Goal: Communication & Community: Answer question/provide support

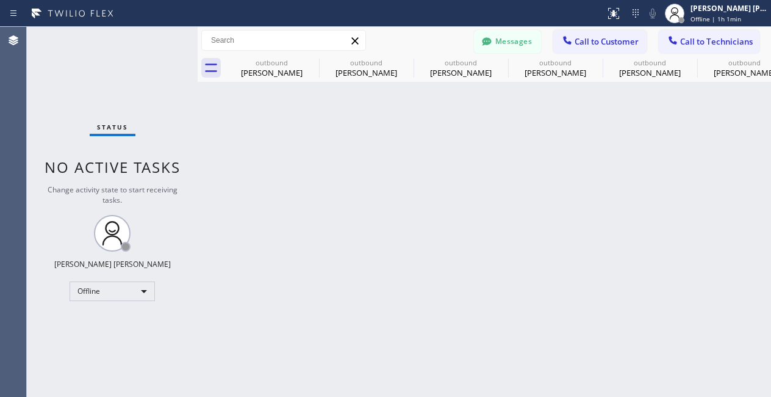
click at [136, 290] on div "Offline" at bounding box center [112, 291] width 85 height 20
drag, startPoint x: 95, startPoint y: 322, endPoint x: 93, endPoint y: 221, distance: 100.7
click at [94, 323] on li "Available" at bounding box center [111, 322] width 83 height 15
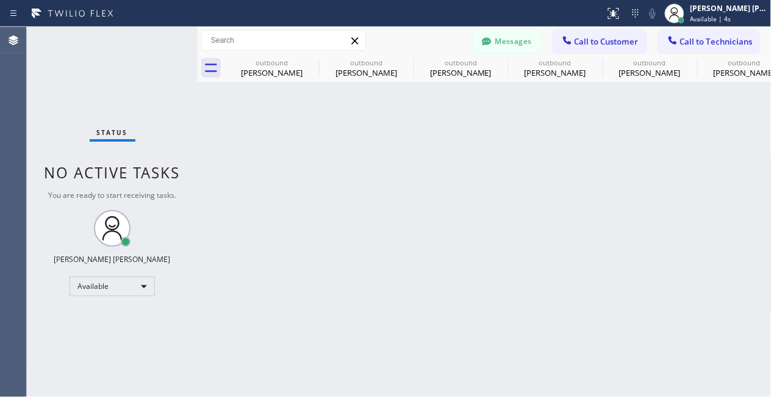
click at [241, 333] on div "Back to Dashboard Change Sender ID Customers Technicians PY [PERSON_NAME] [DATE…" at bounding box center [485, 212] width 574 height 370
drag, startPoint x: 80, startPoint y: 113, endPoint x: 763, endPoint y: 120, distance: 683.4
click at [80, 113] on div "Status No active tasks You are ready to start receiving tasks. [PERSON_NAME] [P…" at bounding box center [112, 212] width 171 height 370
click at [597, 37] on span "Call to Customer" at bounding box center [607, 41] width 64 height 11
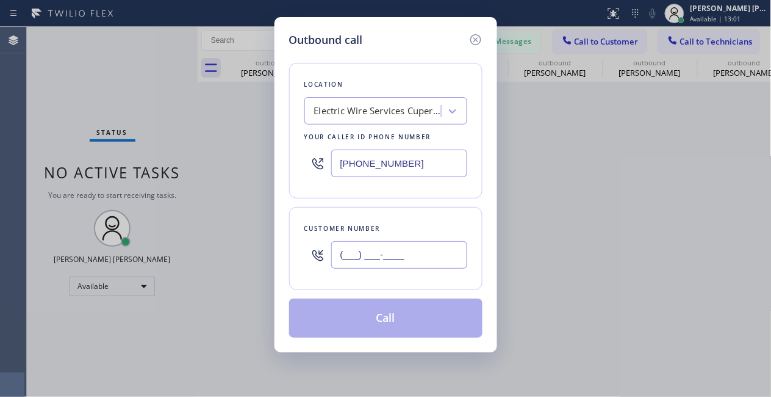
click at [365, 268] on input "(___) ___-____" at bounding box center [399, 254] width 136 height 27
paste input "949) 759-1810"
type input "[PHONE_NUMBER]"
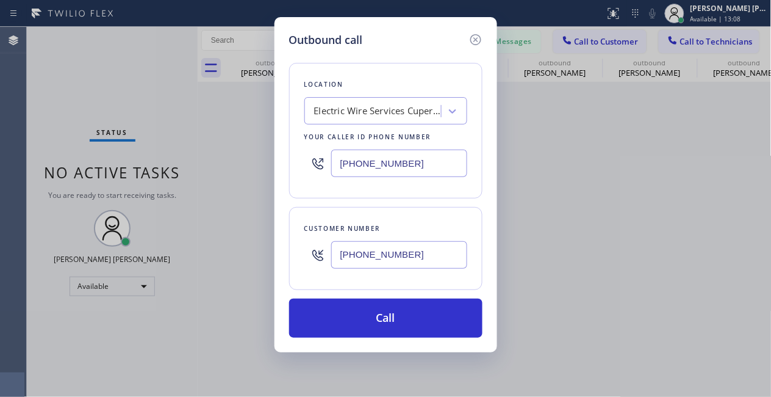
drag, startPoint x: 100, startPoint y: 77, endPoint x: 322, endPoint y: 113, distance: 224.5
click at [100, 77] on div "Outbound call Location Electric Wire Services Cupertino Your caller id phone nu…" at bounding box center [385, 198] width 771 height 397
click at [380, 111] on div "Electric Wire Services Cupertino" at bounding box center [378, 111] width 128 height 14
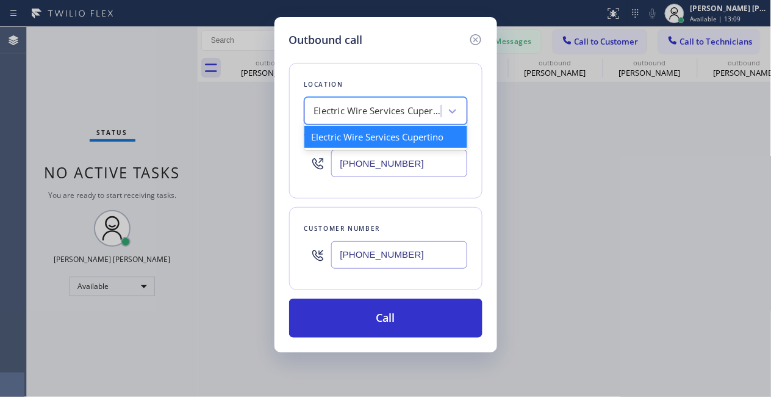
paste input "Laguna Niguel Best Rooter [PERSON_NAME]"
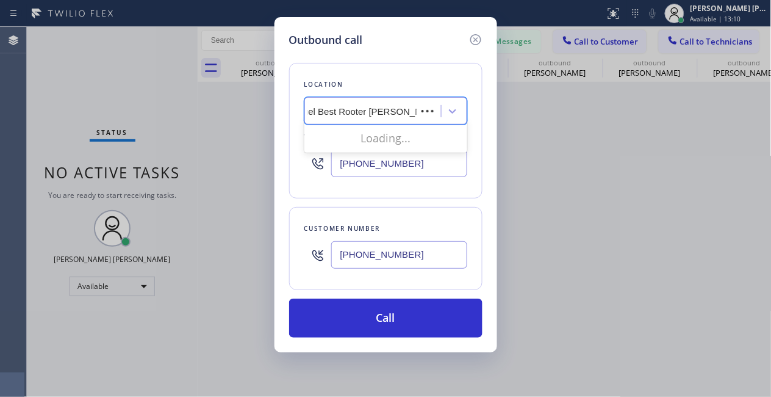
scroll to position [0, 40]
type input "Laguna Niguel Best Rooter"
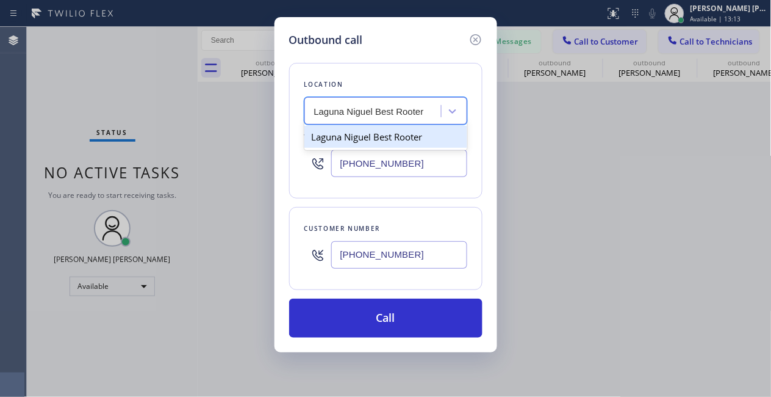
scroll to position [0, 0]
click at [369, 148] on div "Laguna Niguel Best Rooter" at bounding box center [385, 136] width 163 height 27
click at [357, 146] on div "Laguna Niguel Best Rooter" at bounding box center [385, 137] width 163 height 22
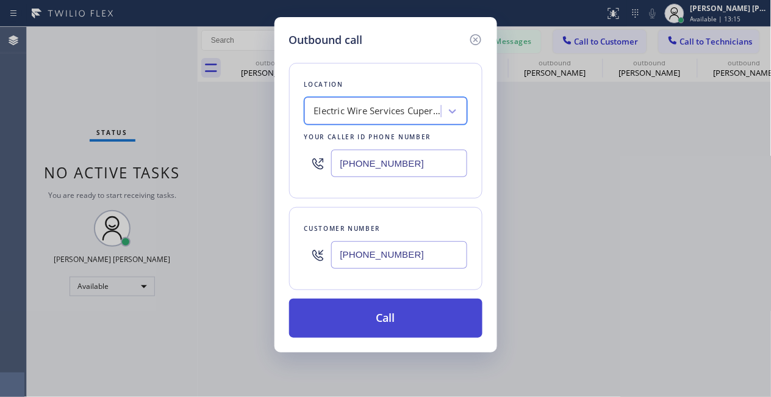
click at [398, 314] on button "Call" at bounding box center [385, 317] width 193 height 39
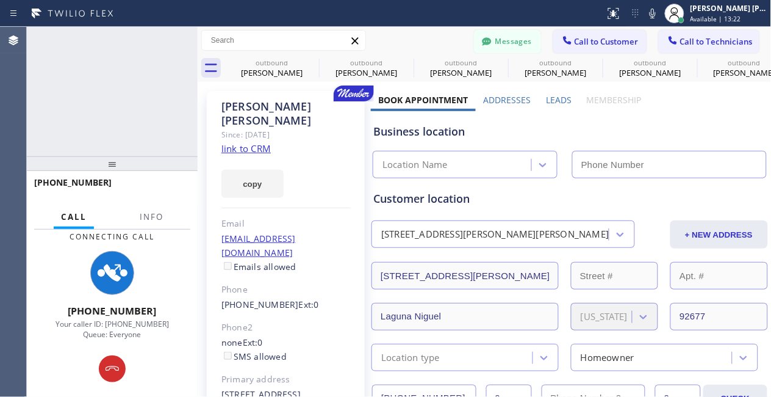
type input "[PHONE_NUMBER]"
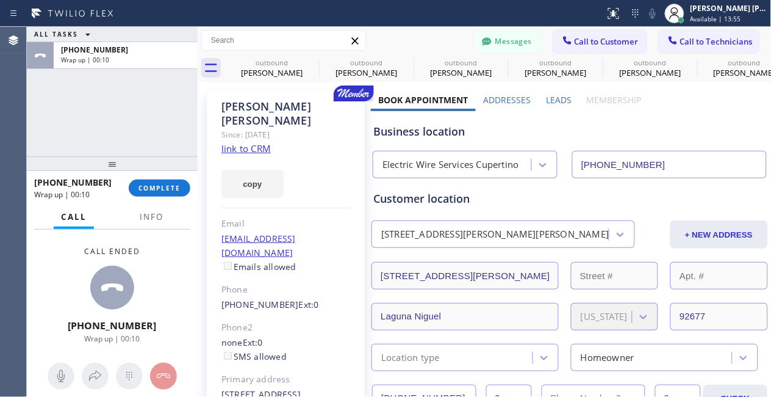
drag, startPoint x: 160, startPoint y: 182, endPoint x: 229, endPoint y: 194, distance: 69.9
click at [162, 182] on button "COMPLETE" at bounding box center [160, 187] width 62 height 17
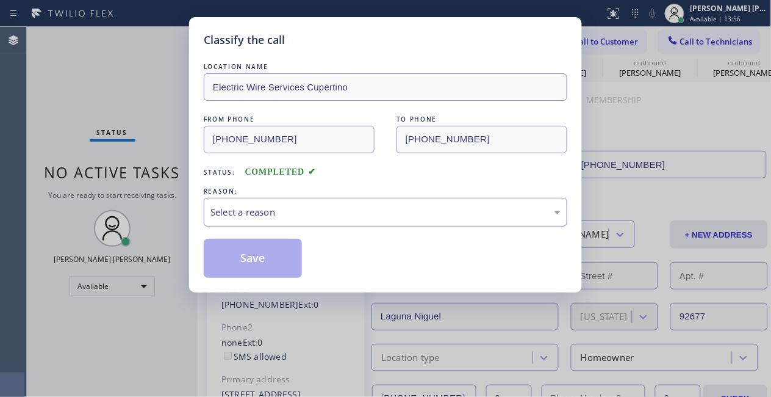
drag, startPoint x: 266, startPoint y: 217, endPoint x: 266, endPoint y: 225, distance: 7.9
click at [266, 225] on div "Select a reason" at bounding box center [386, 212] width 364 height 29
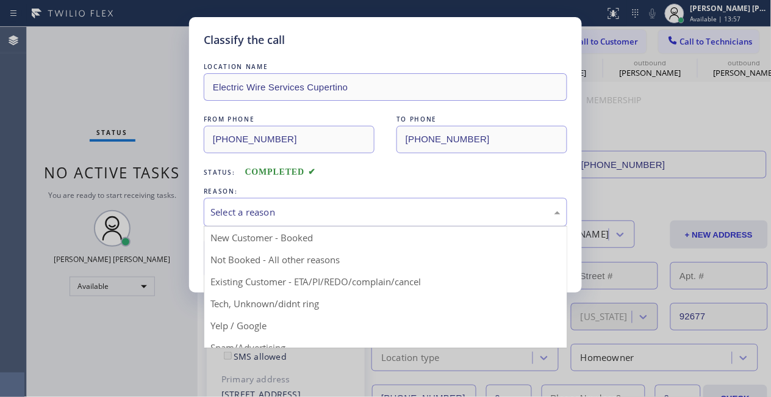
drag, startPoint x: 262, startPoint y: 283, endPoint x: 265, endPoint y: 274, distance: 9.1
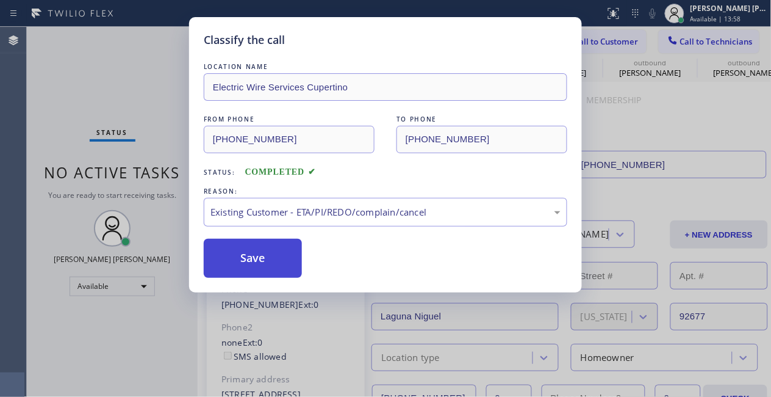
click at [276, 261] on button "Save" at bounding box center [253, 258] width 98 height 39
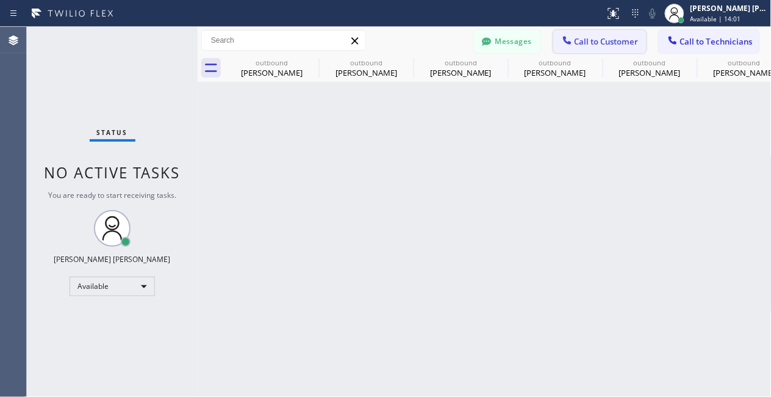
click at [625, 38] on span "Call to Customer" at bounding box center [607, 41] width 64 height 11
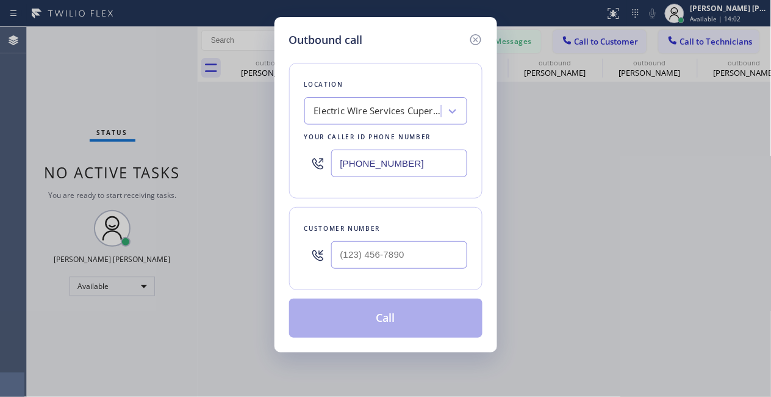
click at [387, 272] on div at bounding box center [399, 255] width 136 height 40
click at [389, 263] on input "(___) ___-____" at bounding box center [399, 254] width 136 height 27
paste input "949) 500-4812"
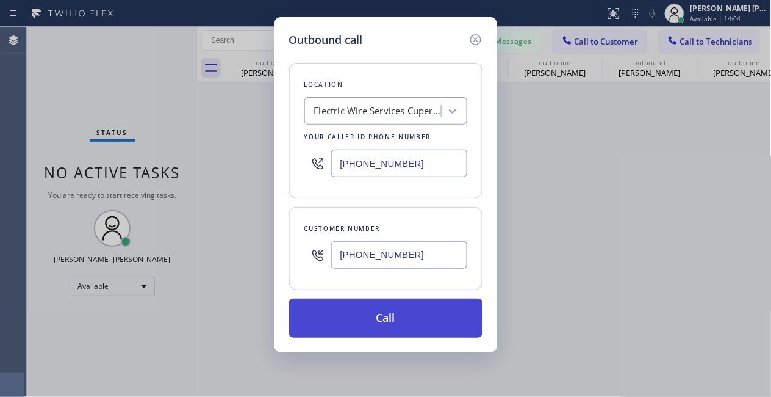
type input "[PHONE_NUMBER]"
click at [364, 312] on button "Call" at bounding box center [385, 317] width 193 height 39
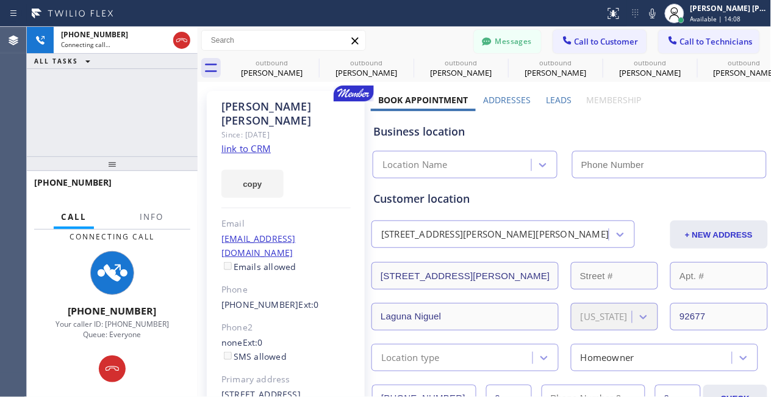
type input "[PHONE_NUMBER]"
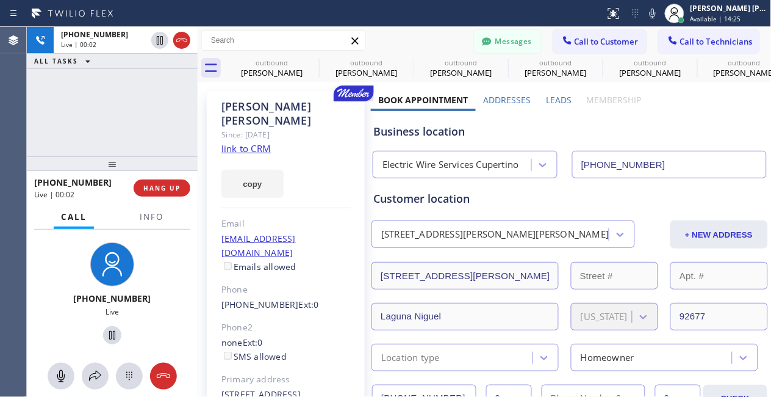
drag, startPoint x: 56, startPoint y: 297, endPoint x: 127, endPoint y: 278, distance: 73.7
click at [60, 297] on div "[PHONE_NUMBER] Live" at bounding box center [112, 294] width 104 height 115
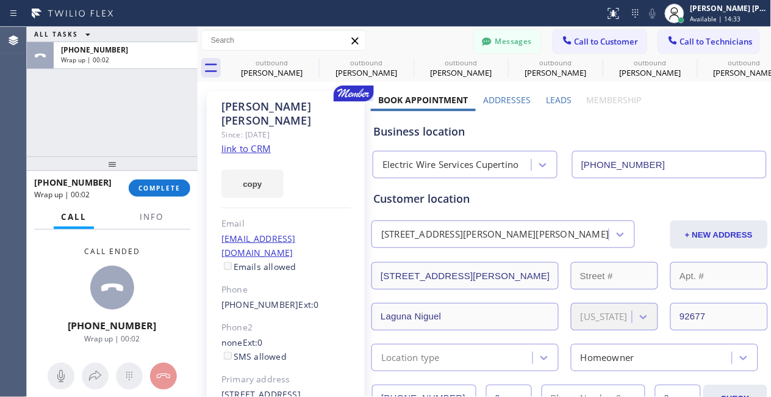
click at [107, 128] on div "ALL TASKS ALL TASKS ACTIVE TASKS TASKS IN WRAP UP [PHONE_NUMBER] Wrap up | 00:02" at bounding box center [112, 91] width 171 height 129
click at [148, 187] on span "COMPLETE" at bounding box center [160, 188] width 42 height 9
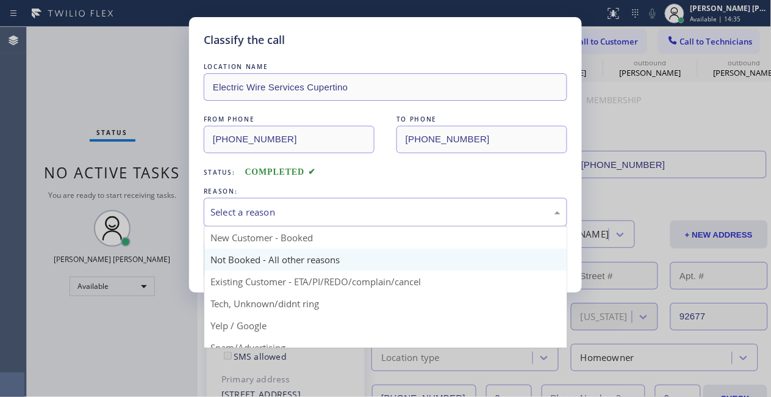
drag, startPoint x: 269, startPoint y: 206, endPoint x: 359, endPoint y: 260, distance: 105.1
click at [272, 206] on div "Select a reason" at bounding box center [386, 212] width 350 height 14
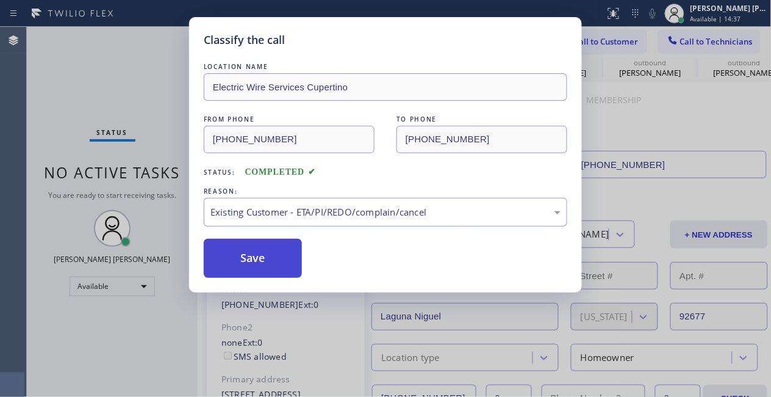
click at [239, 259] on button "Save" at bounding box center [253, 258] width 98 height 39
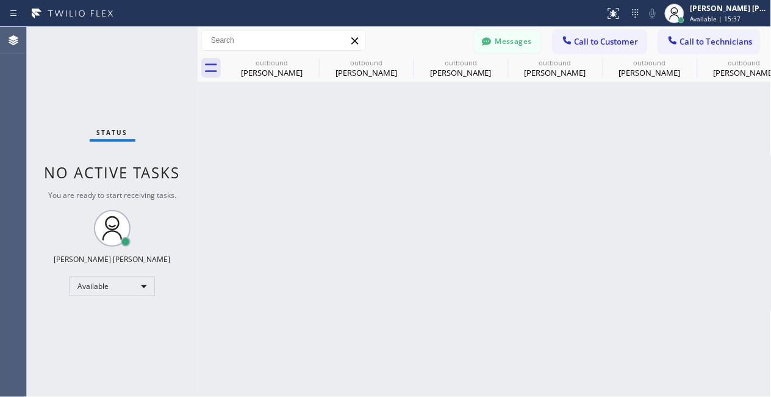
click at [54, 378] on div "Status No active tasks You are ready to start receiving tasks. [PERSON_NAME] [P…" at bounding box center [112, 212] width 171 height 370
click at [518, 41] on button "Messages" at bounding box center [507, 41] width 67 height 23
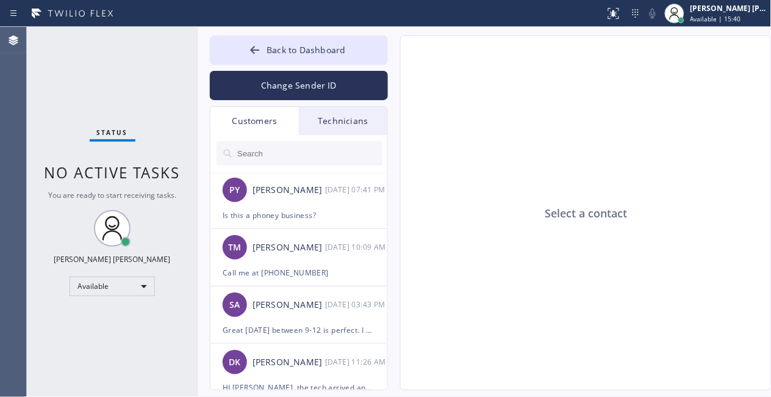
click at [255, 149] on input "text" at bounding box center [309, 153] width 146 height 24
paste input "92647"
type input "92647"
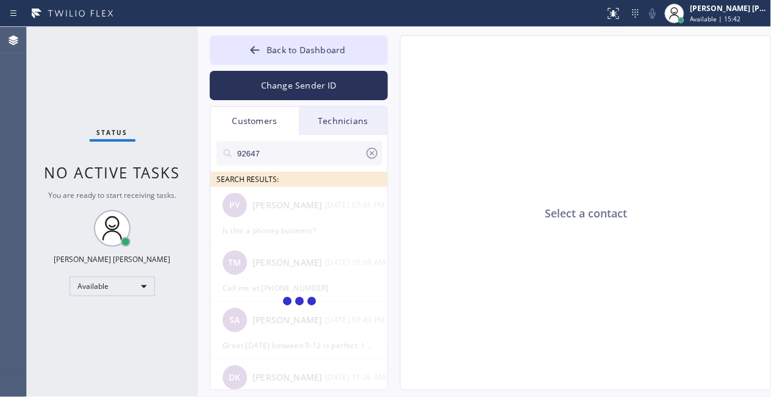
drag, startPoint x: 259, startPoint y: 151, endPoint x: 186, endPoint y: 164, distance: 74.4
click at [186, 164] on div "Status No active tasks You are ready to start receiving tasks. [PERSON_NAME] [P…" at bounding box center [399, 212] width 744 height 370
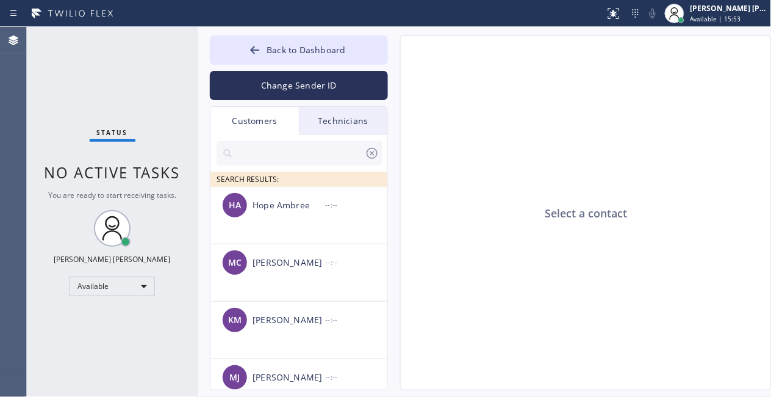
click at [225, 146] on div at bounding box center [300, 153] width 166 height 24
click at [272, 157] on input "text" at bounding box center [300, 153] width 129 height 24
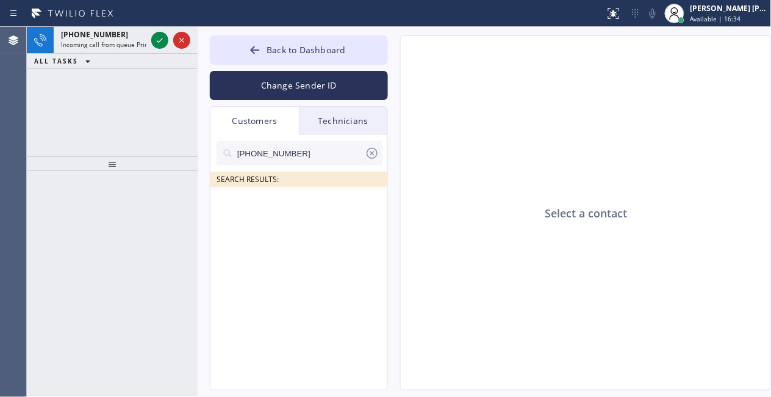
click at [317, 159] on input "[PHONE_NUMBER]" at bounding box center [300, 153] width 129 height 24
drag, startPoint x: 328, startPoint y: 162, endPoint x: 187, endPoint y: 155, distance: 140.5
click at [187, 155] on div "[PHONE_NUMBER] Incoming call from queue Primary EL ALL TASKS ALL TASKS ACTIVE T…" at bounding box center [399, 212] width 744 height 370
click at [295, 153] on input "(___) ___-____" at bounding box center [300, 153] width 129 height 24
click at [376, 153] on icon at bounding box center [372, 153] width 11 height 11
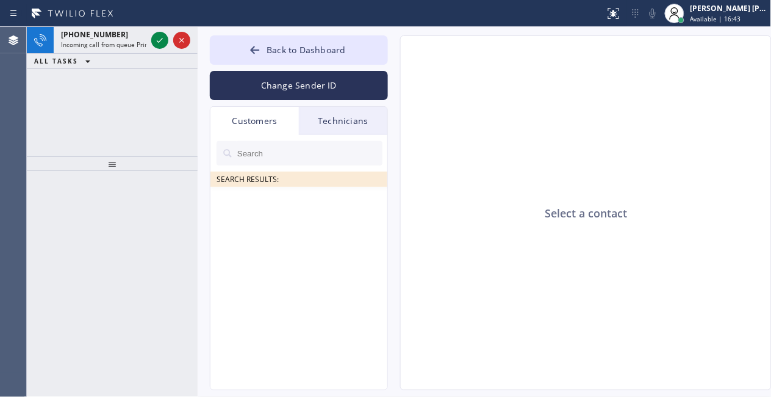
click at [270, 157] on input "text" at bounding box center [309, 153] width 146 height 24
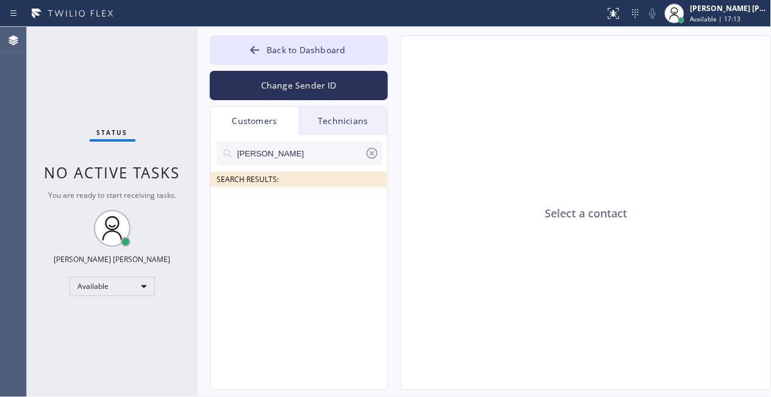
click at [262, 371] on div "[PERSON_NAME] SEARCH RESULTS:" at bounding box center [300, 276] width 178 height 283
click at [301, 155] on input "[PERSON_NAME]" at bounding box center [300, 153] width 129 height 24
paste input "949) 500-4812"
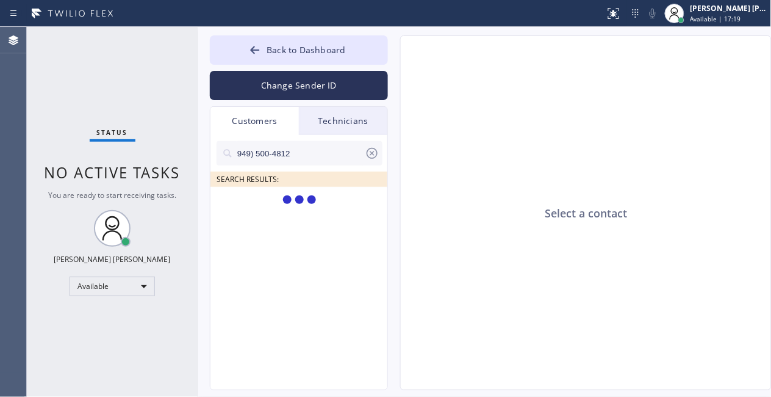
type input "949) 500-4812"
drag, startPoint x: 536, startPoint y: 344, endPoint x: 529, endPoint y: 340, distance: 8.2
click at [536, 344] on div "Select a contact" at bounding box center [587, 213] width 372 height 355
click at [636, 213] on div "Select a contact" at bounding box center [587, 213] width 372 height 355
click at [322, 157] on input "949) 500-4812" at bounding box center [300, 153] width 129 height 24
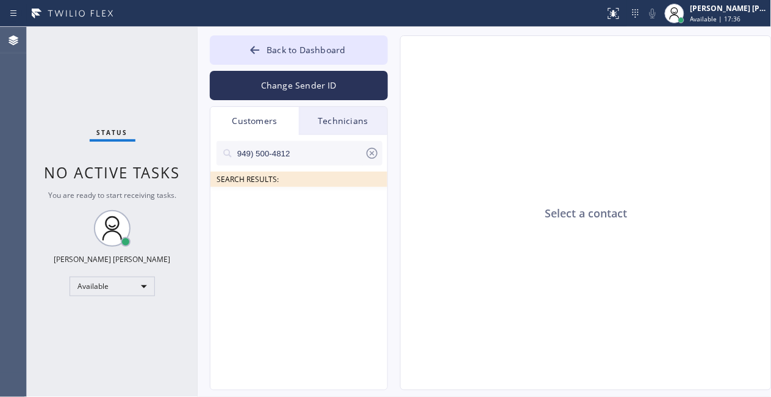
click at [320, 158] on input "949) 500-4812" at bounding box center [300, 153] width 129 height 24
click at [367, 154] on icon at bounding box center [372, 153] width 15 height 15
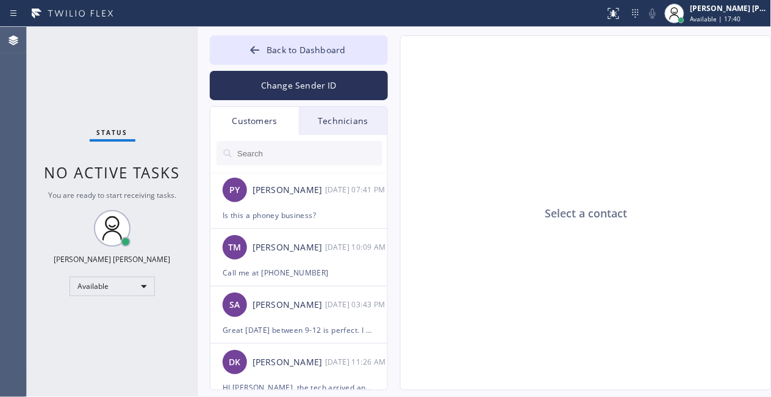
click at [336, 157] on input "text" at bounding box center [309, 153] width 146 height 24
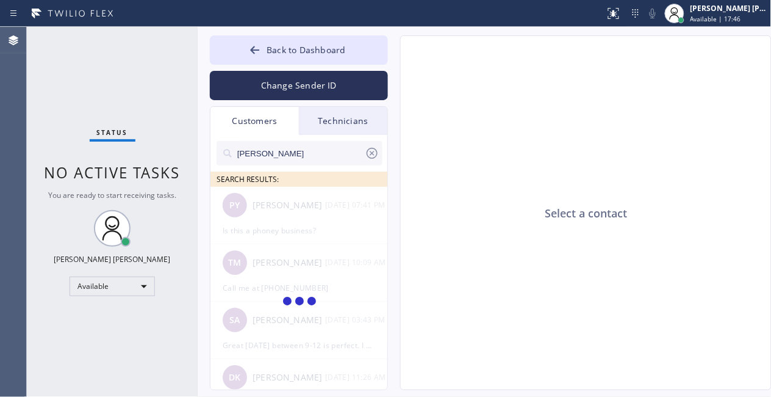
type input "[PERSON_NAME]"
click at [361, 336] on div "[PERSON_NAME] SEARCH RESULTS:" at bounding box center [300, 276] width 178 height 283
click at [245, 52] on button "Back to Dashboard" at bounding box center [299, 49] width 178 height 29
